Goal: Use online tool/utility: Utilize a website feature to perform a specific function

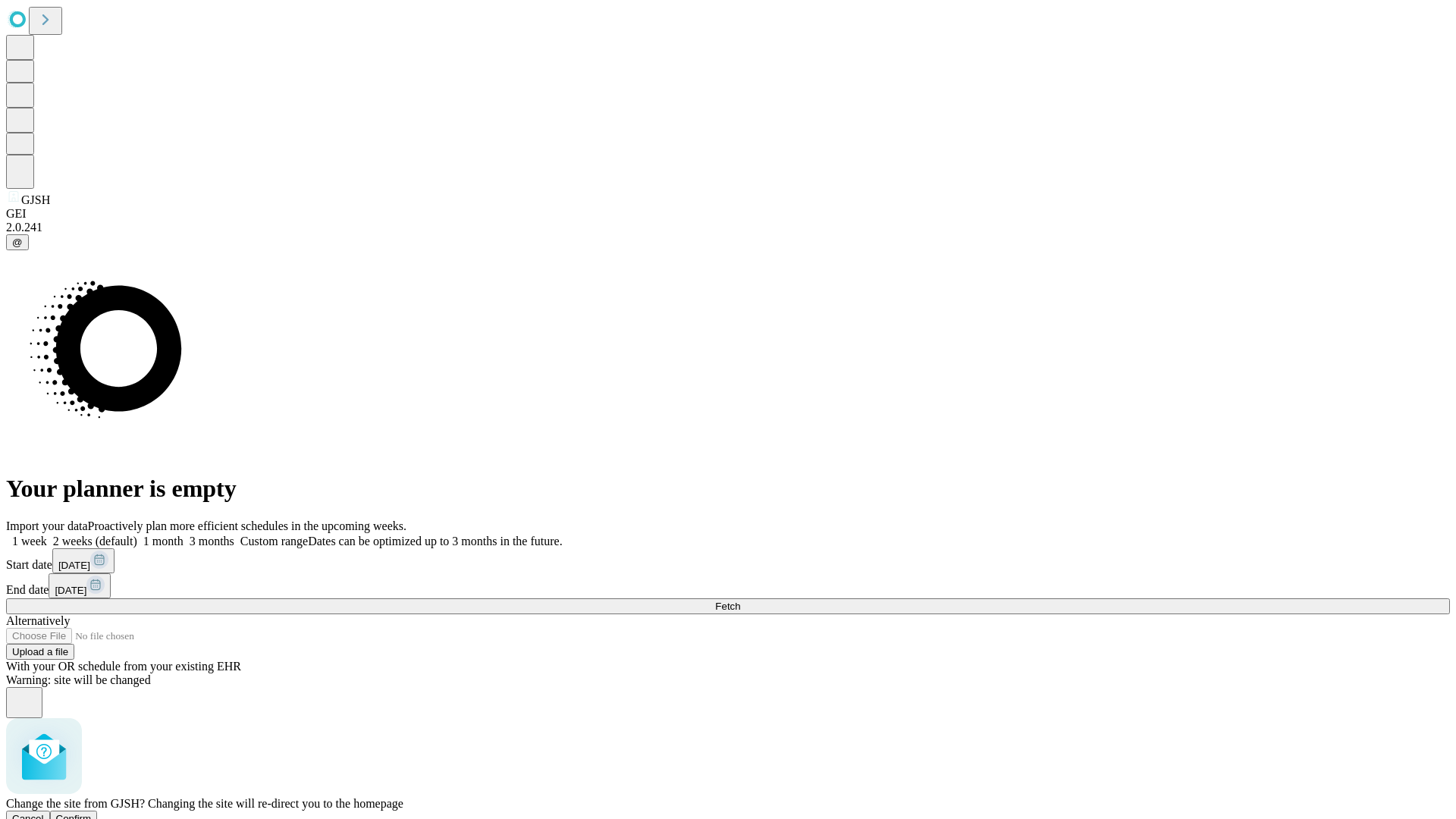
click at [92, 813] on span "Confirm" at bounding box center [73, 818] width 35 height 12
click at [47, 534] on label "1 week" at bounding box center [26, 541] width 41 height 13
click at [740, 600] on span "Fetch" at bounding box center [728, 606] width 25 height 12
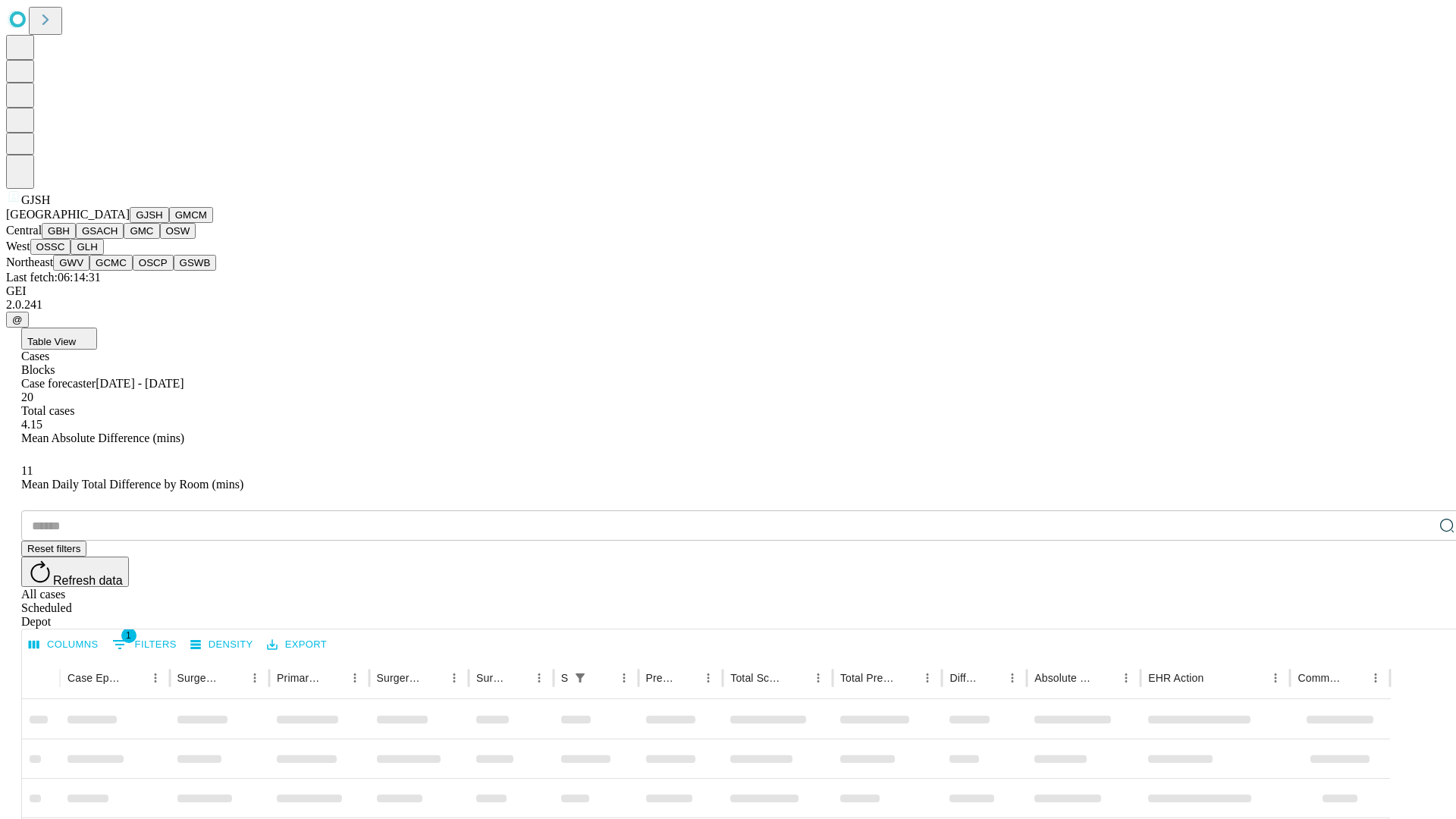
click at [169, 223] on button "GMCM" at bounding box center [191, 215] width 44 height 16
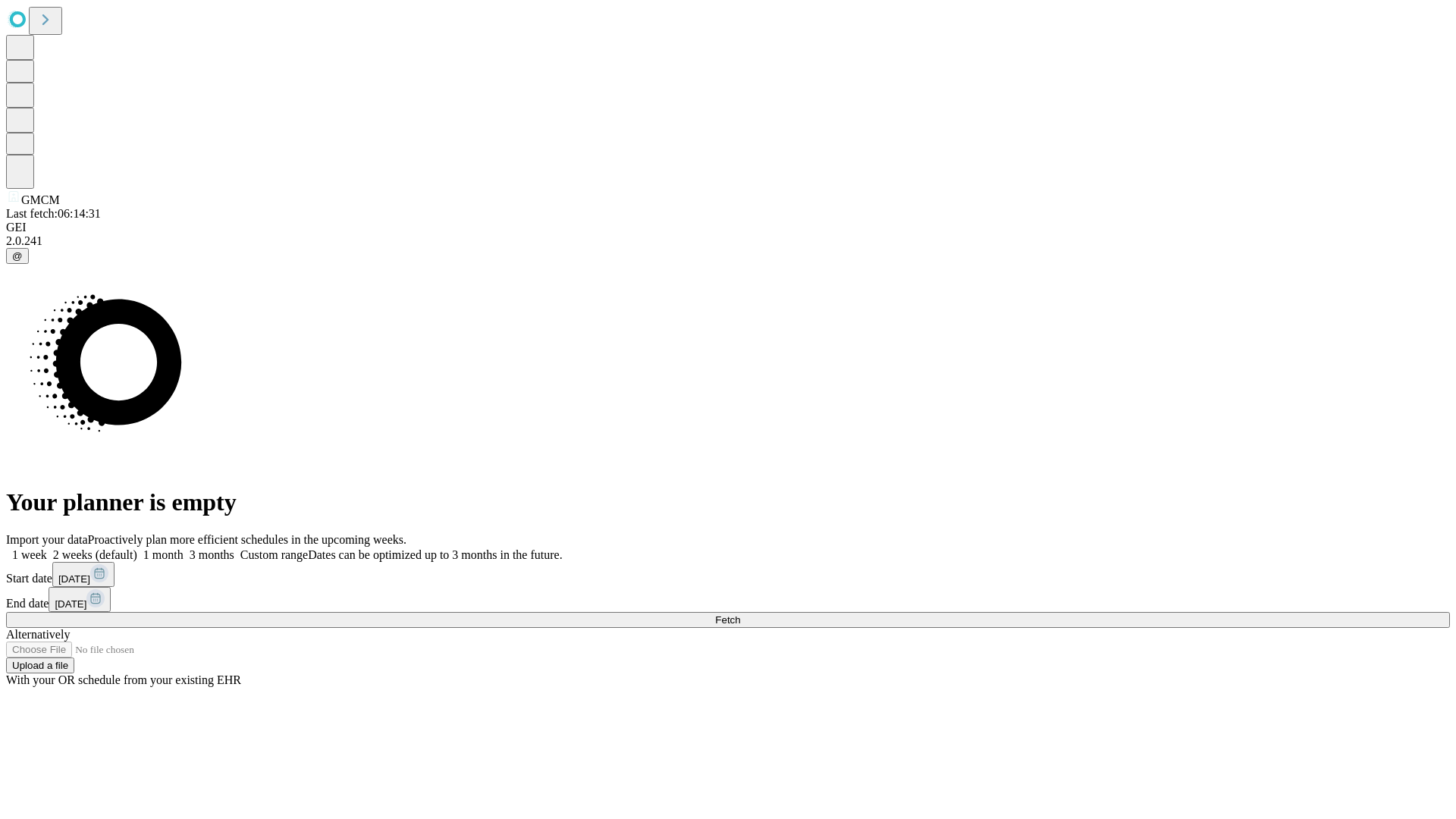
click at [47, 549] on label "1 week" at bounding box center [26, 555] width 41 height 13
click at [740, 615] on span "Fetch" at bounding box center [728, 620] width 25 height 12
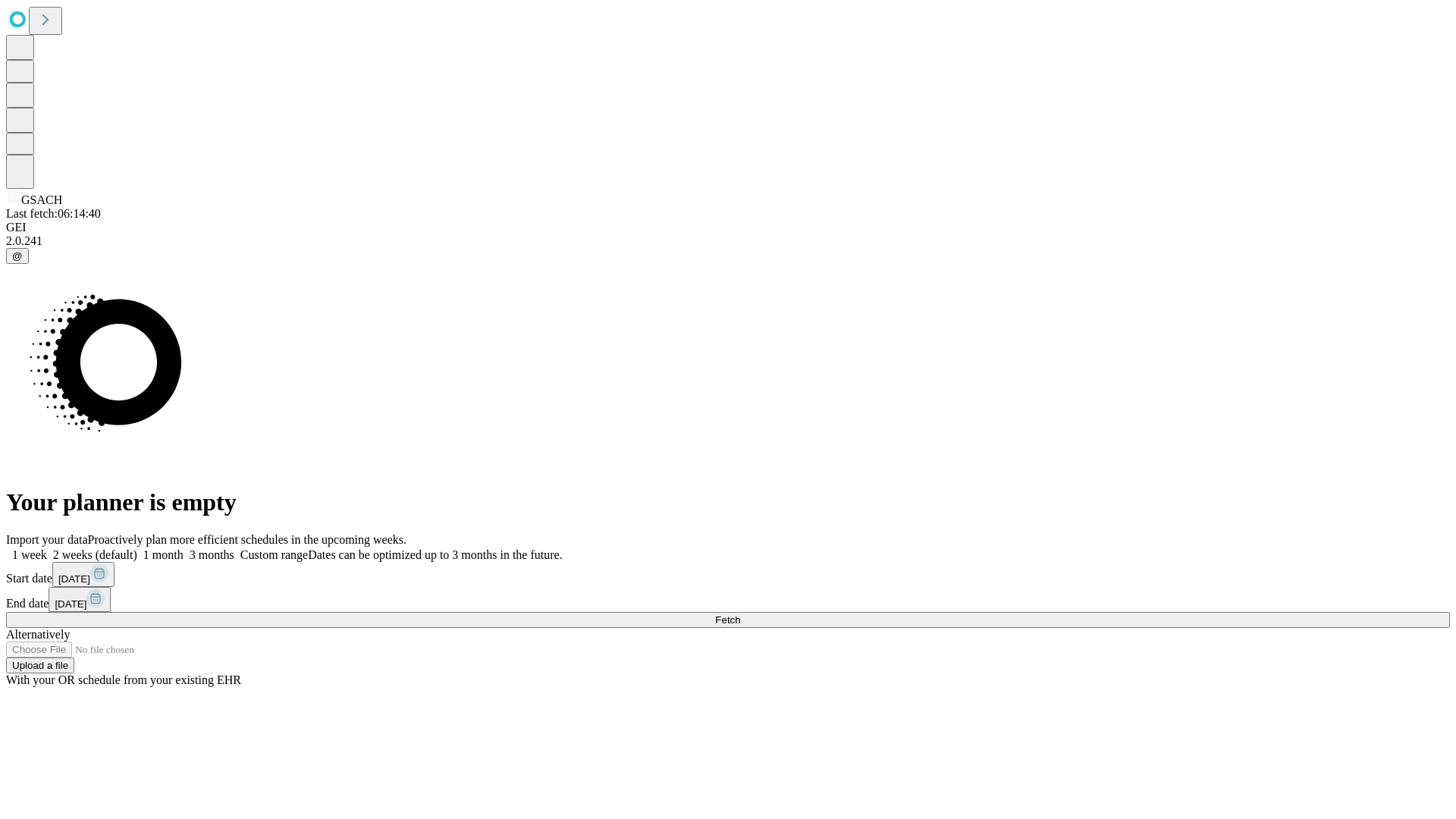
click at [47, 549] on label "1 week" at bounding box center [26, 555] width 41 height 13
click at [740, 615] on span "Fetch" at bounding box center [728, 620] width 25 height 12
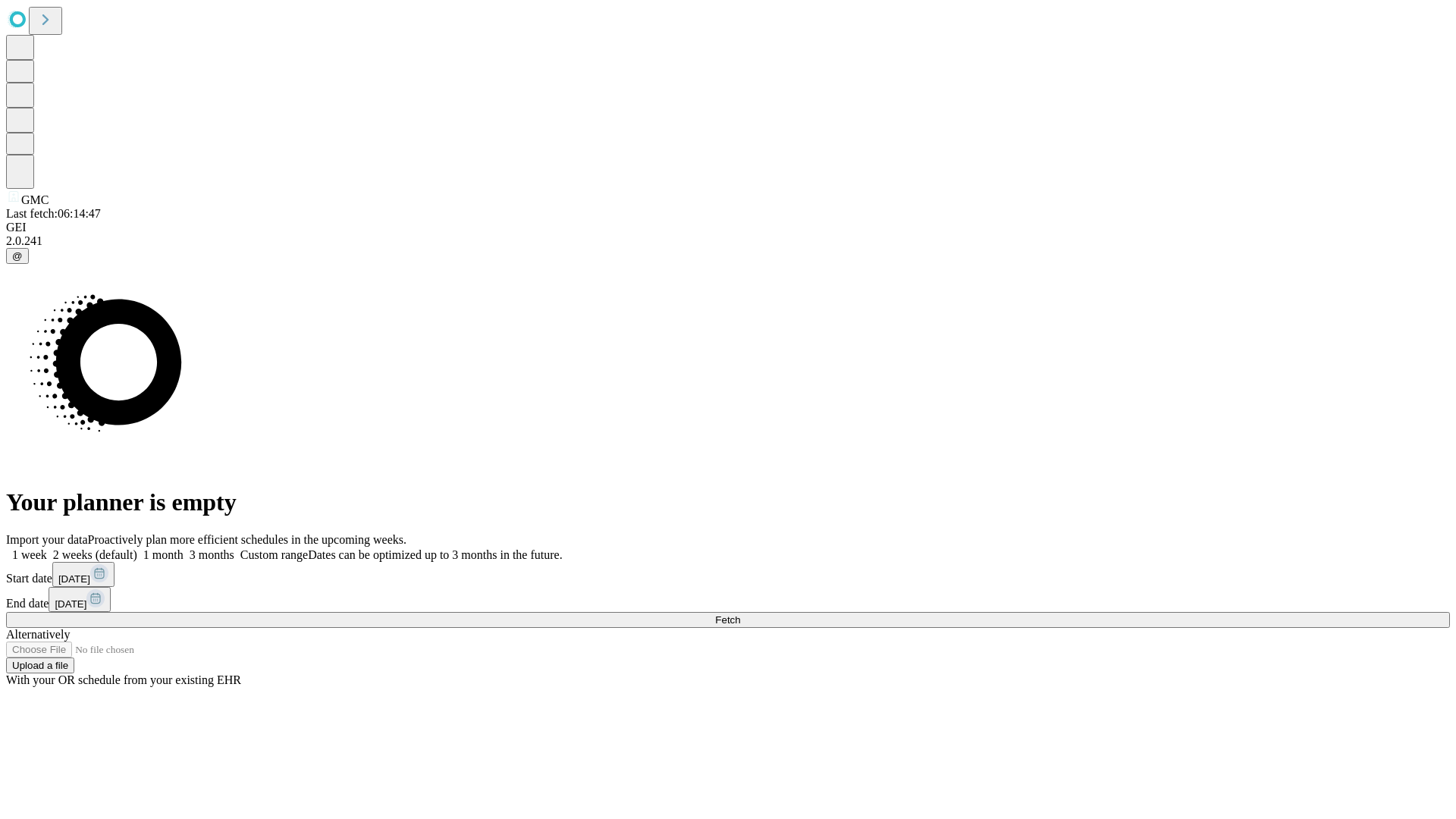
click at [47, 549] on label "1 week" at bounding box center [26, 555] width 41 height 13
click at [740, 615] on span "Fetch" at bounding box center [728, 620] width 25 height 12
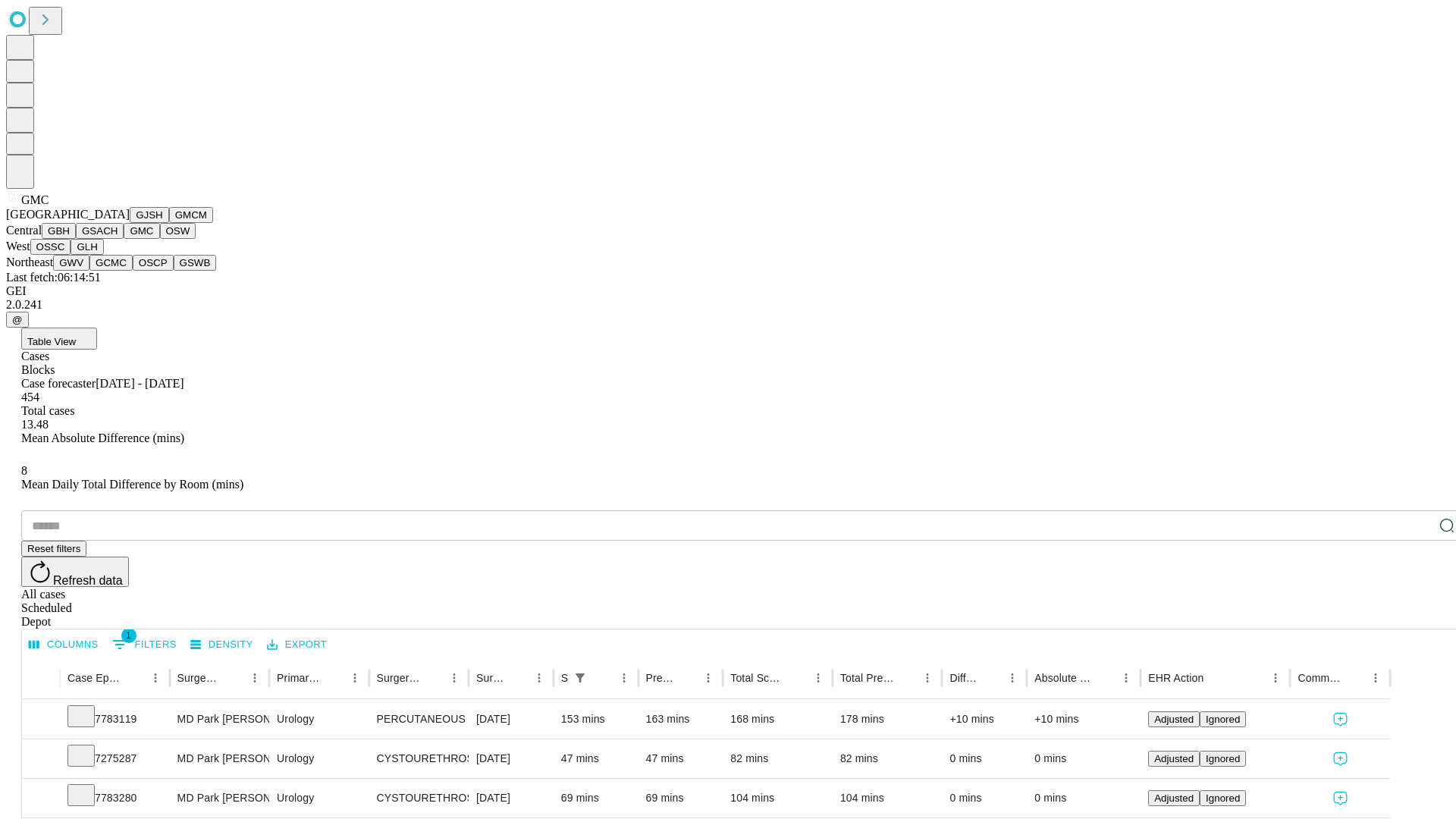
click at [160, 239] on button "OSW" at bounding box center [178, 231] width 36 height 16
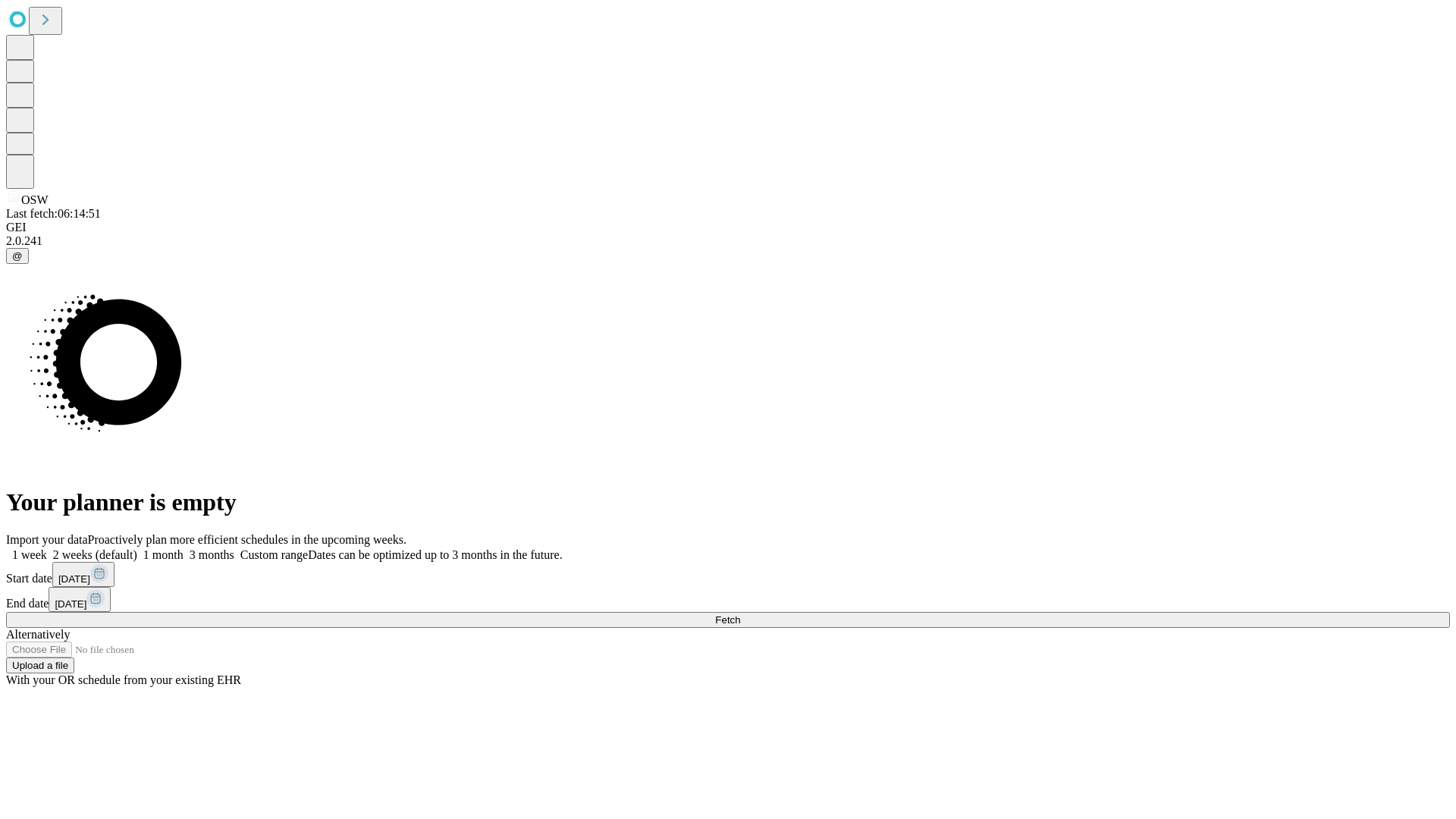
click at [47, 549] on label "1 week" at bounding box center [26, 555] width 41 height 13
click at [740, 615] on span "Fetch" at bounding box center [728, 620] width 25 height 12
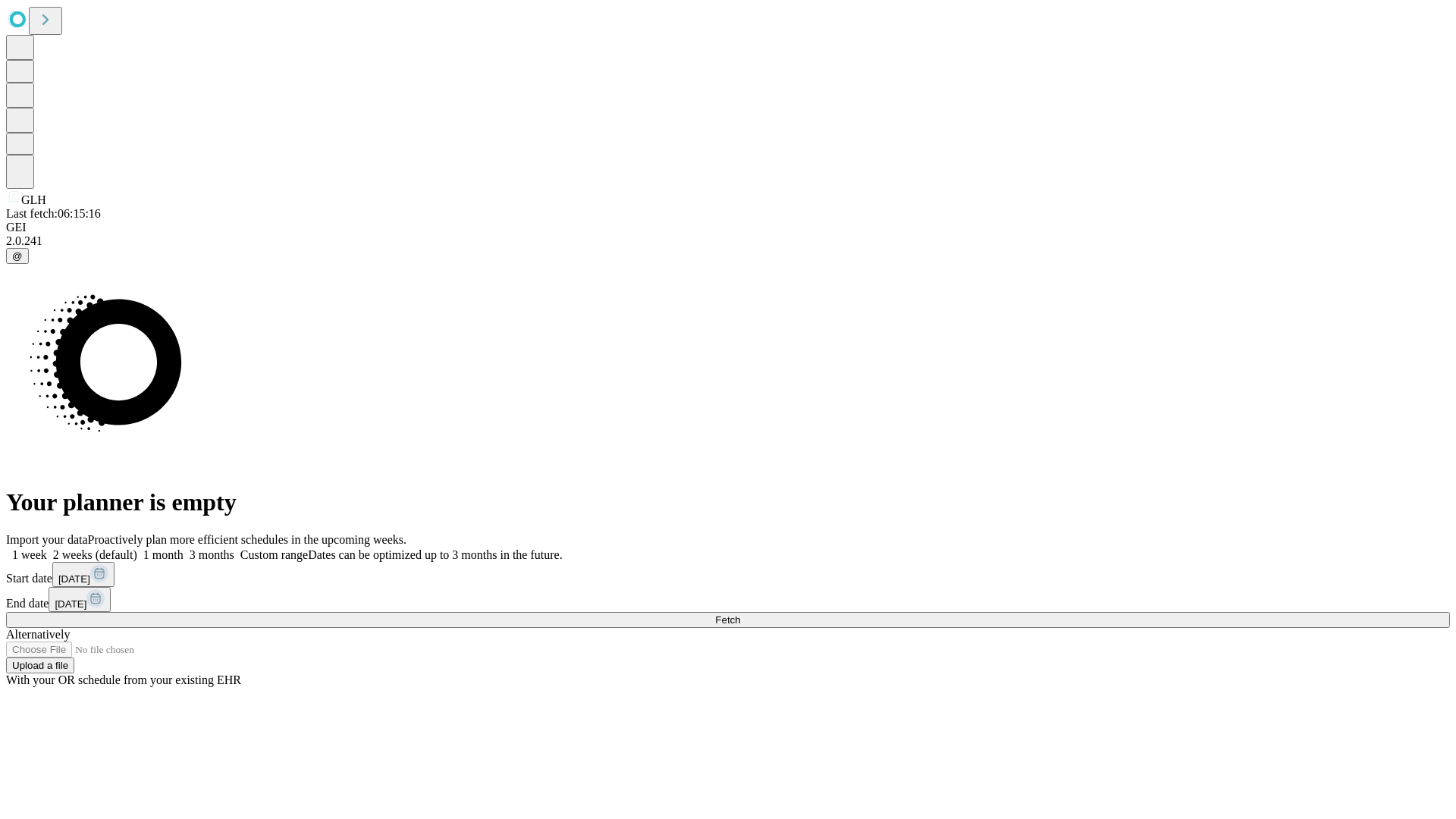
click at [740, 615] on span "Fetch" at bounding box center [728, 620] width 25 height 12
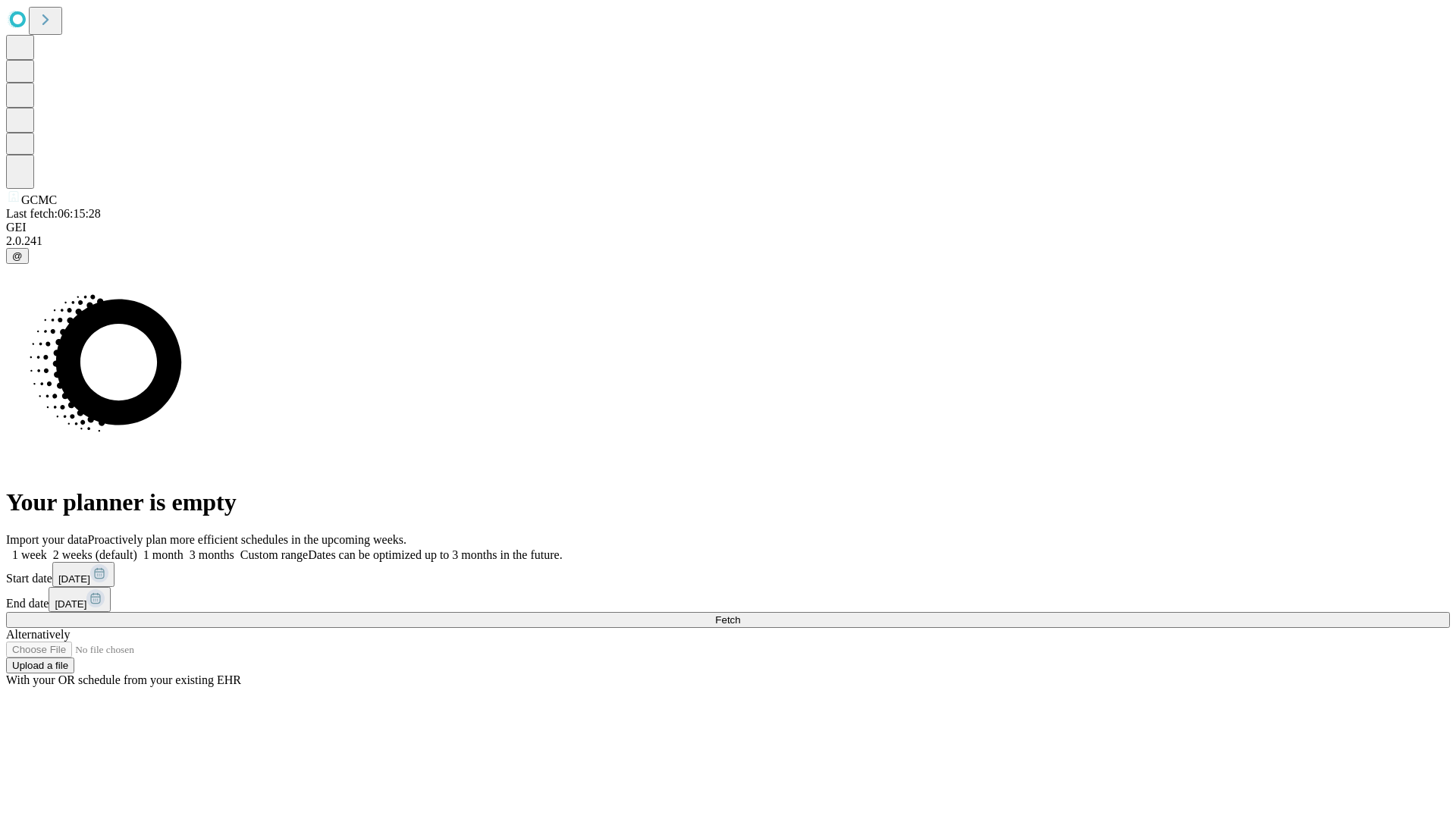
click at [47, 549] on label "1 week" at bounding box center [26, 555] width 41 height 13
click at [740, 615] on span "Fetch" at bounding box center [728, 620] width 25 height 12
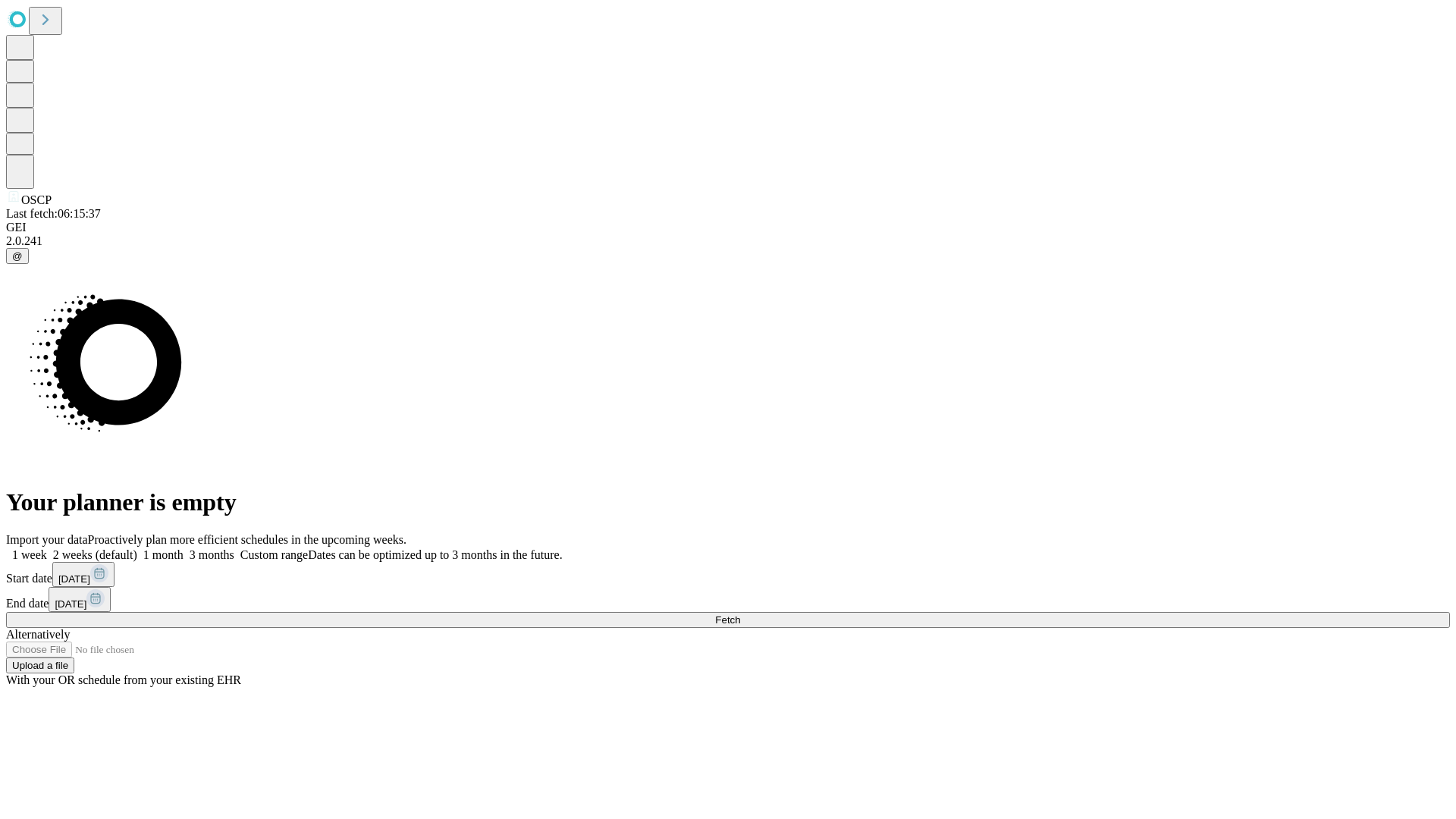
click at [47, 549] on label "1 week" at bounding box center [26, 555] width 41 height 13
click at [740, 615] on span "Fetch" at bounding box center [728, 620] width 25 height 12
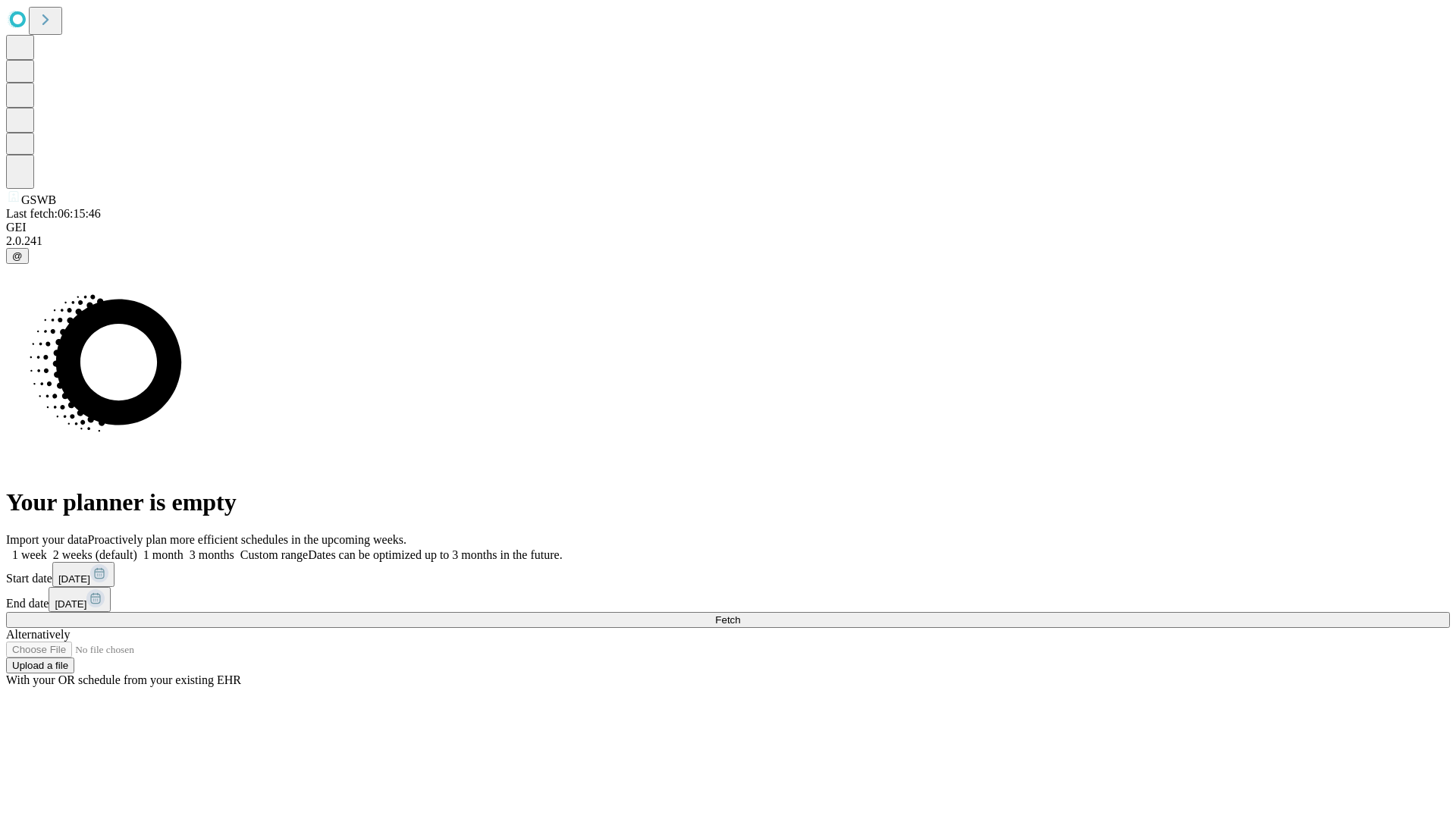
click at [47, 549] on label "1 week" at bounding box center [26, 555] width 41 height 13
click at [740, 615] on span "Fetch" at bounding box center [728, 620] width 25 height 12
